Goal: Task Accomplishment & Management: Use online tool/utility

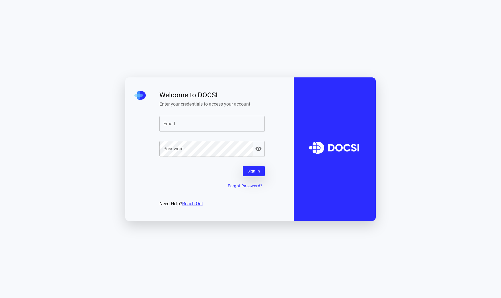
type input "**********"
click at [256, 171] on button "Sign In" at bounding box center [254, 171] width 22 height 11
